Goal: Transaction & Acquisition: Purchase product/service

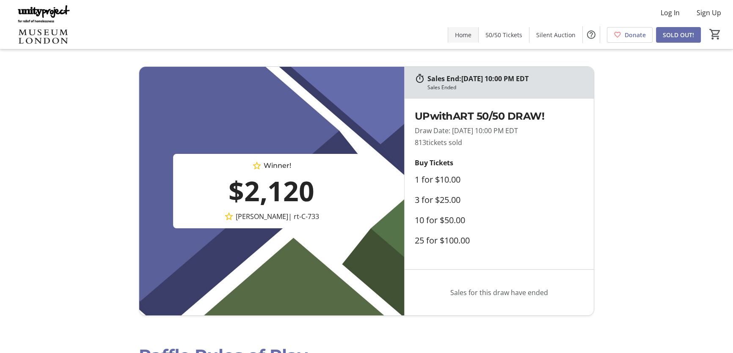
click at [462, 35] on span "Home" at bounding box center [463, 34] width 16 height 9
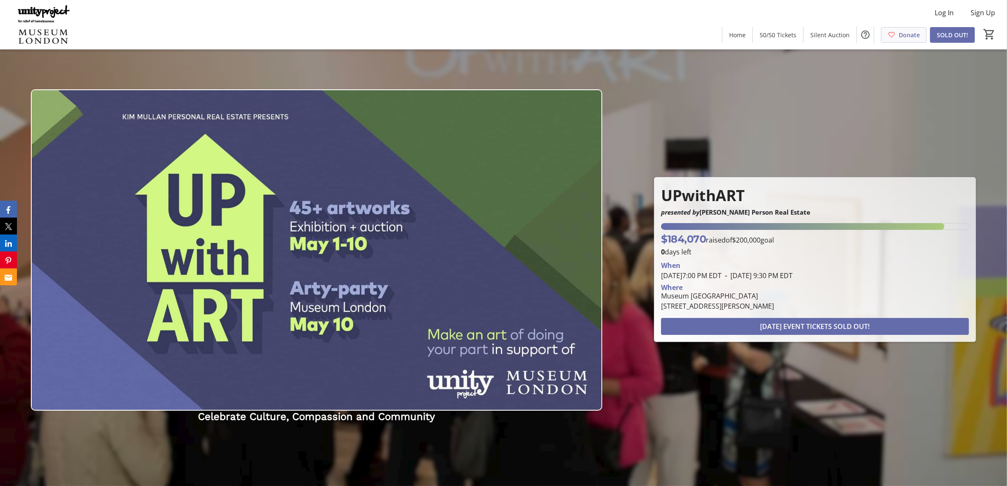
click at [732, 37] on span "Donate" at bounding box center [909, 34] width 21 height 9
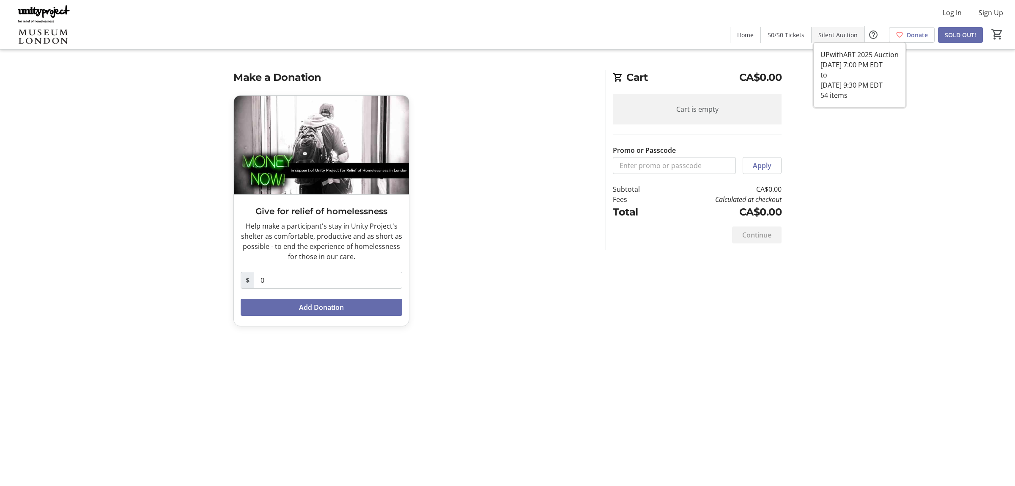
click at [732, 36] on span "Silent Auction" at bounding box center [837, 34] width 39 height 9
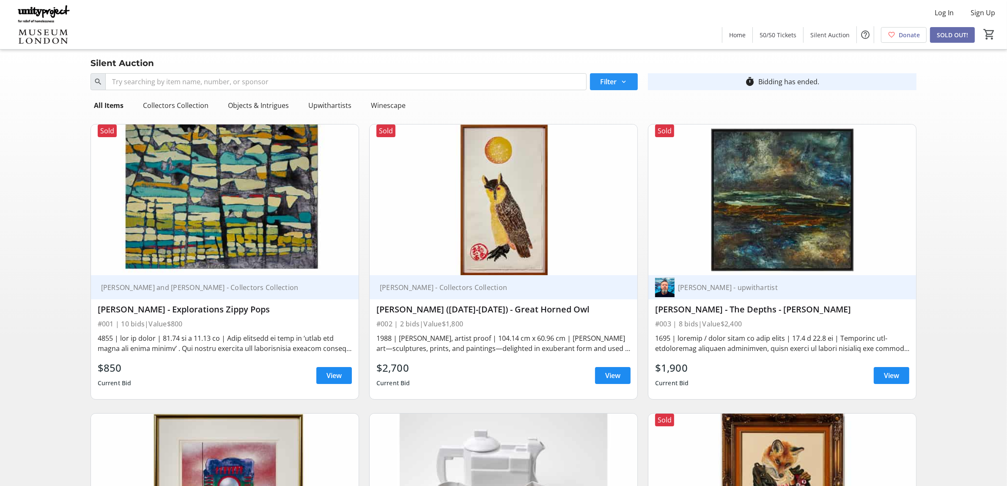
click at [623, 82] on mat-icon at bounding box center [624, 82] width 8 height 8
click at [622, 82] on mat-icon at bounding box center [624, 82] width 8 height 8
click at [250, 104] on div "Objects & Intrigues" at bounding box center [259, 105] width 68 height 17
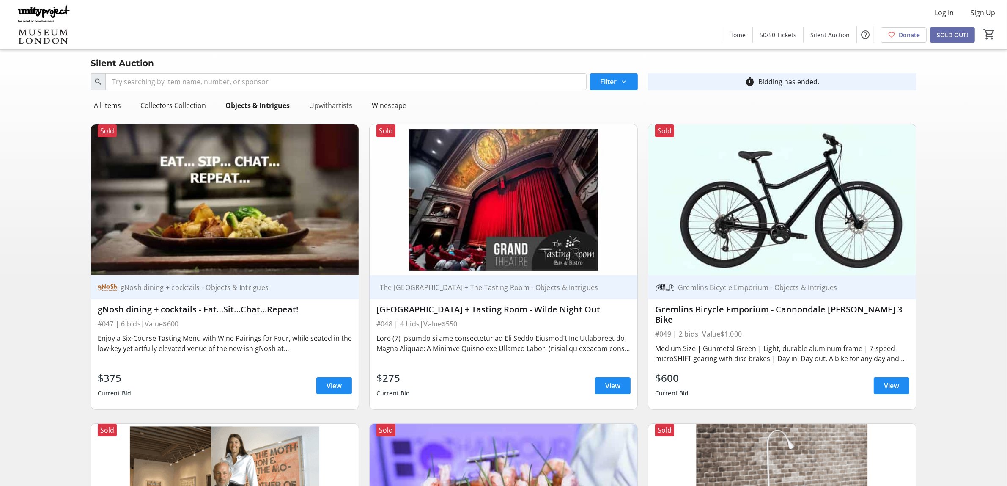
click at [331, 104] on div "Upwithartists" at bounding box center [331, 105] width 50 height 17
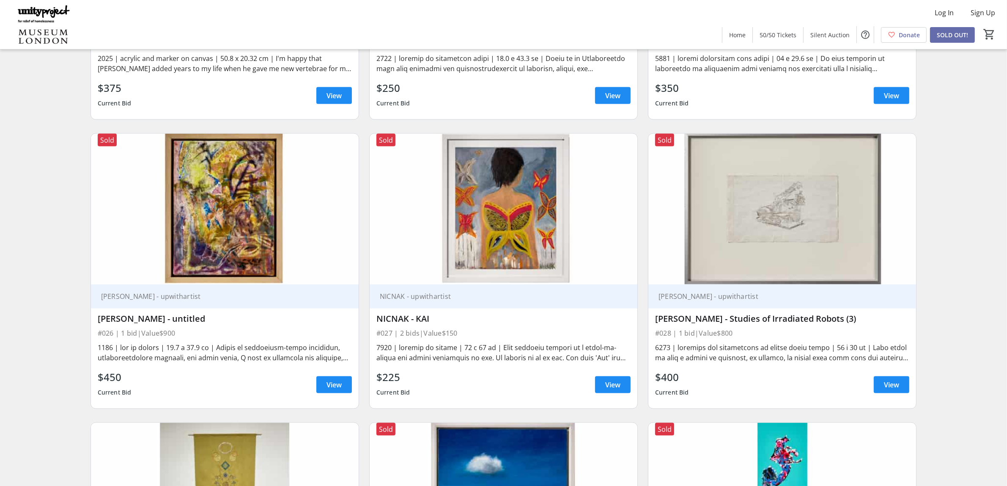
scroll to position [1322, 0]
